Goal: Find specific page/section: Find specific page/section

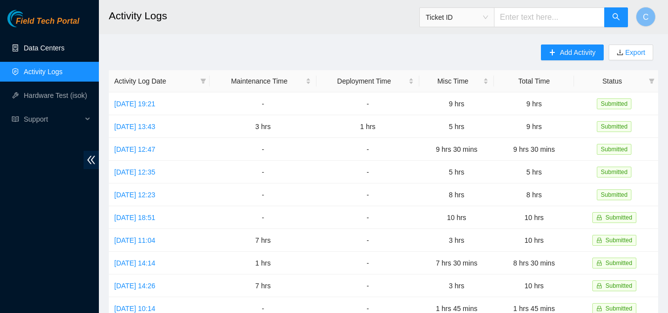
drag, startPoint x: 26, startPoint y: 51, endPoint x: 33, endPoint y: 49, distance: 6.6
click at [26, 51] on link "Data Centers" at bounding box center [44, 48] width 41 height 8
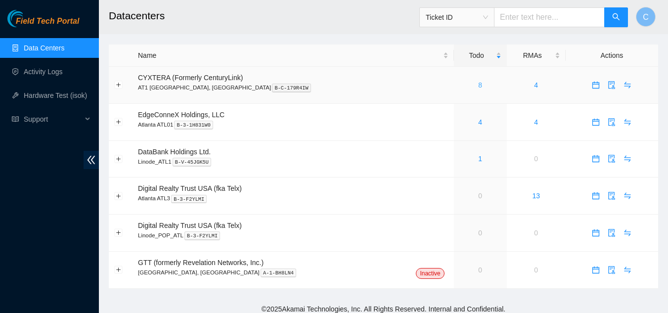
click at [478, 84] on link "8" at bounding box center [480, 85] width 4 height 8
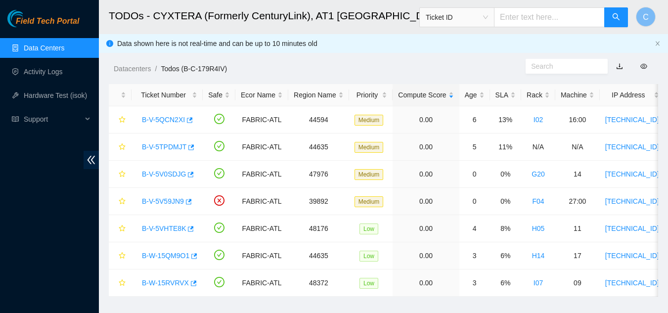
click at [57, 44] on link "Data Centers" at bounding box center [44, 48] width 41 height 8
